Goal: Obtain resource: Obtain resource

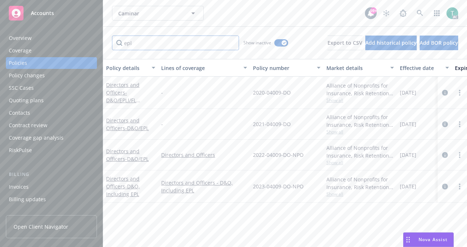
click at [177, 46] on input "epl" at bounding box center [175, 43] width 127 height 15
type input "e"
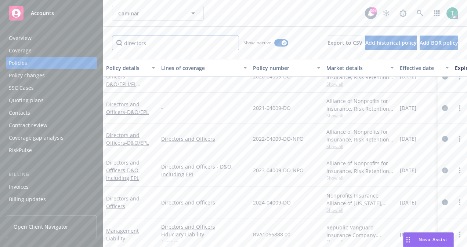
scroll to position [324, 0]
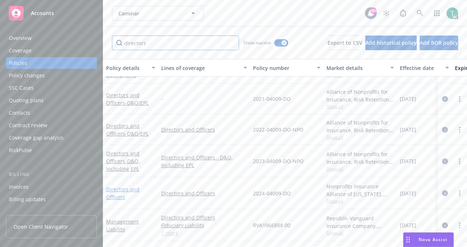
type input "directors"
click at [134, 186] on link "Directors and Officers" at bounding box center [122, 193] width 33 height 15
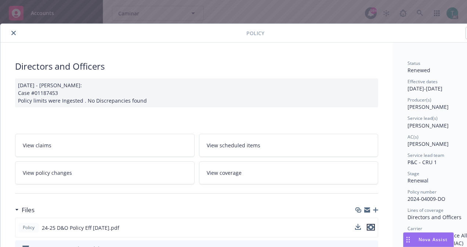
click at [373, 225] on icon "preview file" at bounding box center [370, 227] width 7 height 5
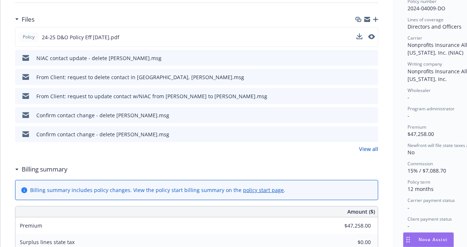
scroll to position [191, 0]
click at [372, 150] on link "View all" at bounding box center [368, 149] width 19 height 8
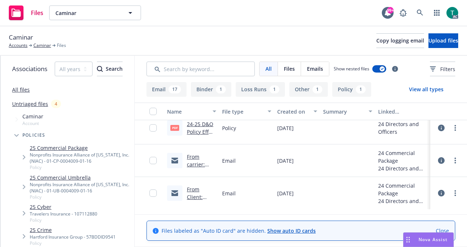
scroll to position [525, 0]
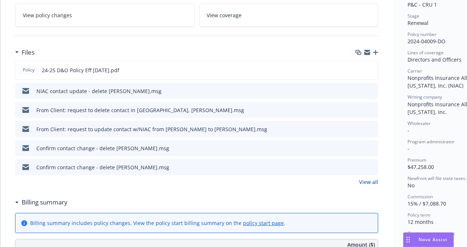
scroll to position [158, 0]
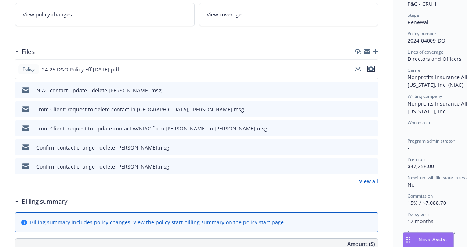
click at [371, 66] on icon "preview file" at bounding box center [370, 68] width 7 height 5
